Goal: Task Accomplishment & Management: Manage account settings

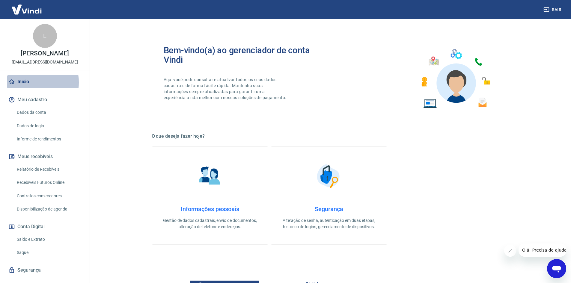
click at [28, 88] on link "Início" at bounding box center [44, 81] width 75 height 13
click at [27, 88] on link "Início" at bounding box center [44, 81] width 75 height 13
click at [28, 88] on link "Início" at bounding box center [44, 81] width 75 height 13
click at [31, 246] on link "Saldo e Extrato" at bounding box center [48, 239] width 68 height 12
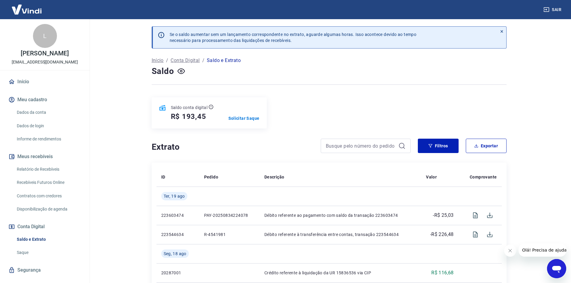
click at [31, 255] on link "Saque" at bounding box center [48, 253] width 68 height 12
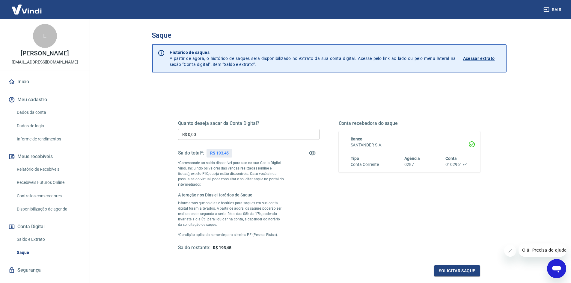
click at [226, 132] on input "R$ 0,00" at bounding box center [248, 134] width 141 height 11
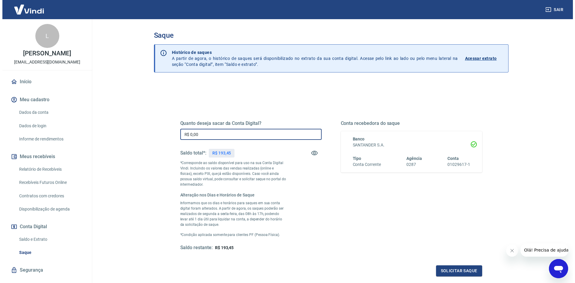
scroll to position [64, 0]
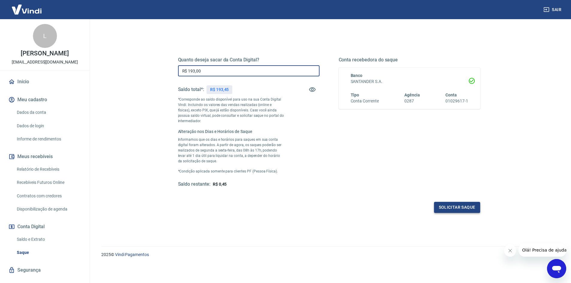
type input "R$ 193,00"
click at [454, 209] on button "Solicitar saque" at bounding box center [457, 207] width 46 height 11
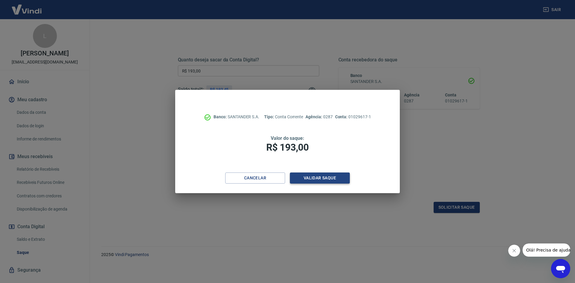
click at [332, 181] on button "Validar saque" at bounding box center [320, 178] width 60 height 11
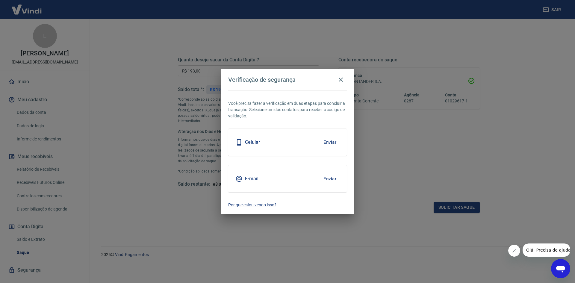
click at [310, 177] on div "E-mail Enviar" at bounding box center [287, 178] width 119 height 27
click at [328, 178] on button "Enviar" at bounding box center [329, 179] width 19 height 13
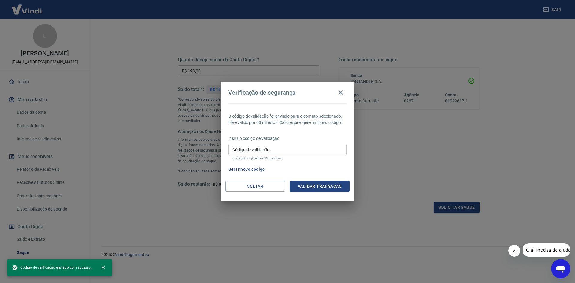
click at [284, 153] on input "Código de validação" at bounding box center [287, 149] width 119 height 11
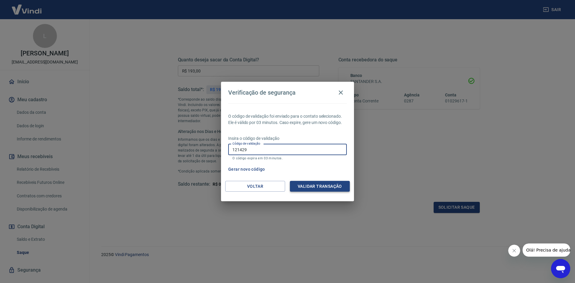
type input "121429"
click at [309, 188] on button "Validar transação" at bounding box center [320, 186] width 60 height 11
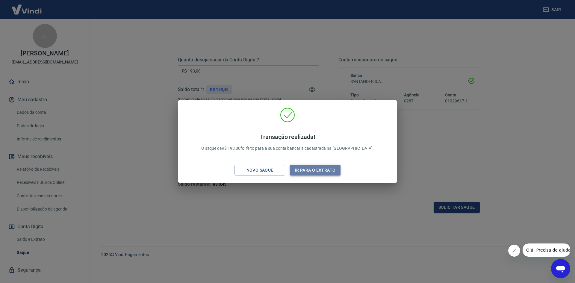
click at [313, 169] on button "Ir para o extrato" at bounding box center [315, 170] width 51 height 11
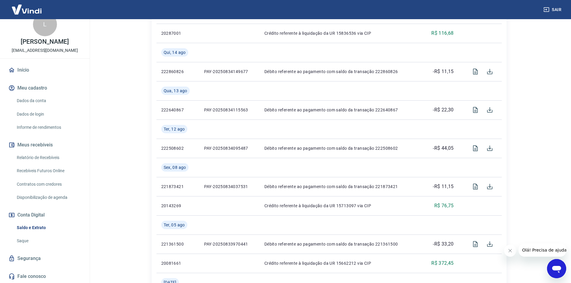
scroll to position [264, 0]
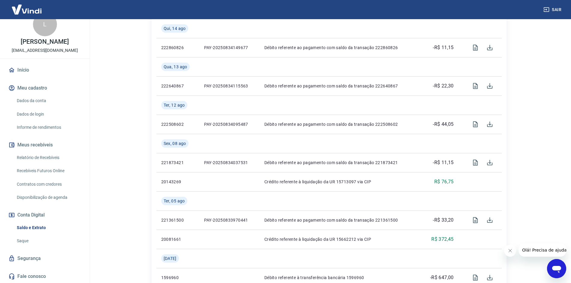
click at [42, 100] on link "Dados da conta" at bounding box center [48, 101] width 68 height 12
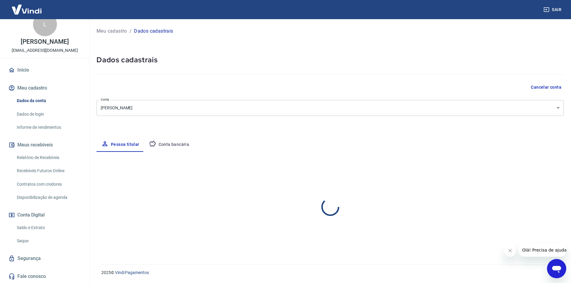
select select "SP"
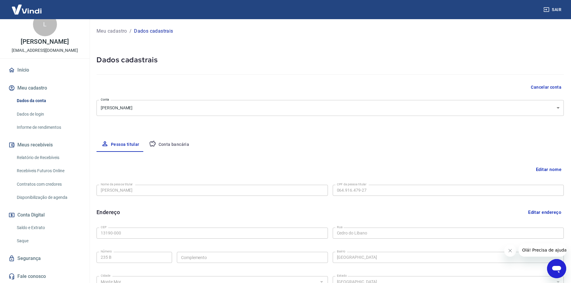
click at [34, 64] on link "Início" at bounding box center [44, 70] width 75 height 13
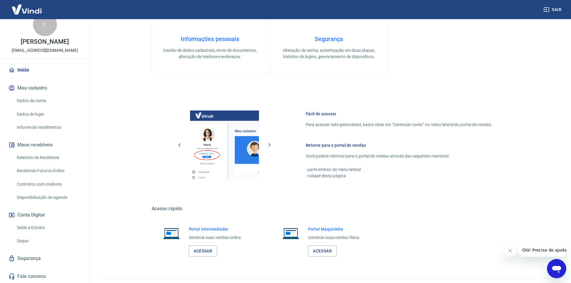
scroll to position [184, 0]
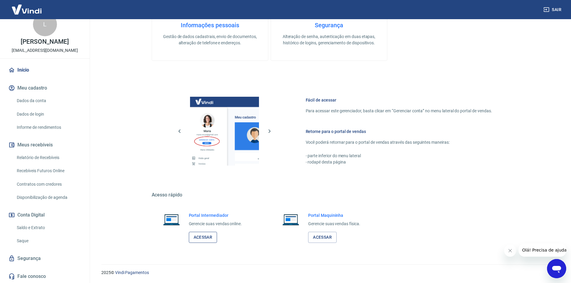
click at [203, 238] on link "Acessar" at bounding box center [203, 237] width 28 height 11
